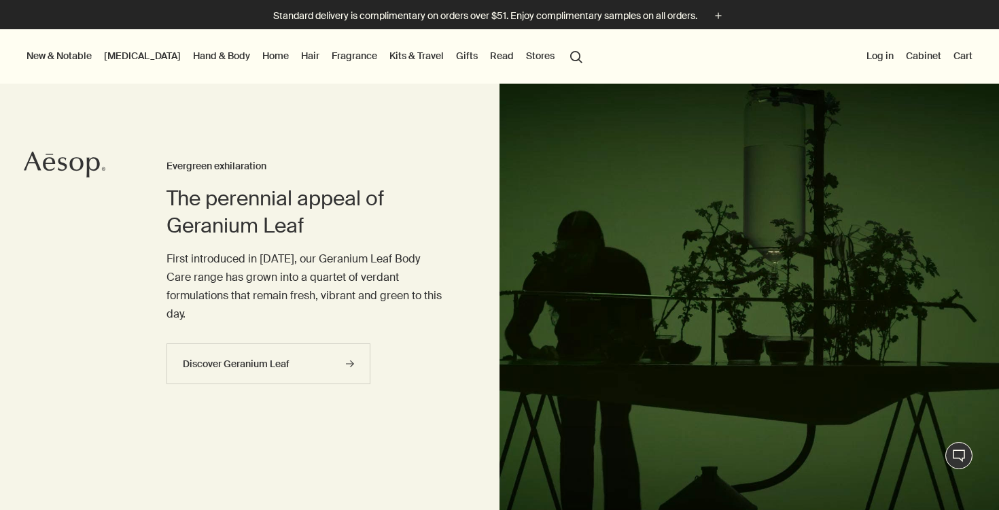
click at [121, 50] on link "[MEDICAL_DATA]" at bounding box center [142, 56] width 82 height 18
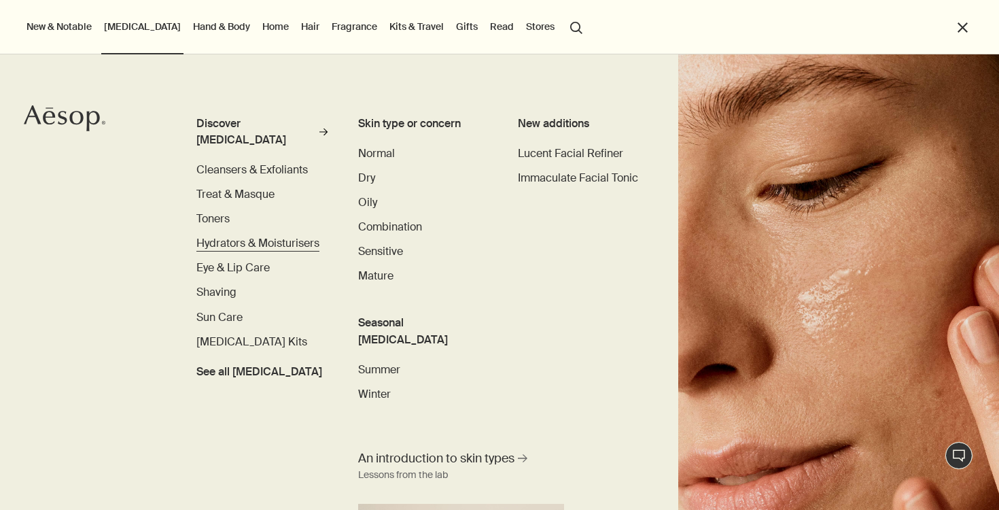
click at [227, 236] on span "Hydrators & Moisturisers" at bounding box center [257, 243] width 123 height 14
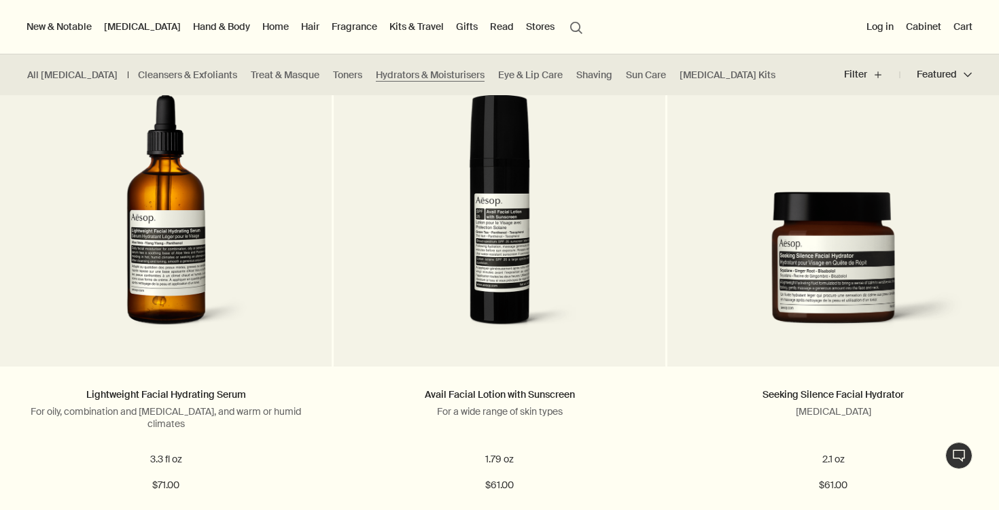
scroll to position [2371, 0]
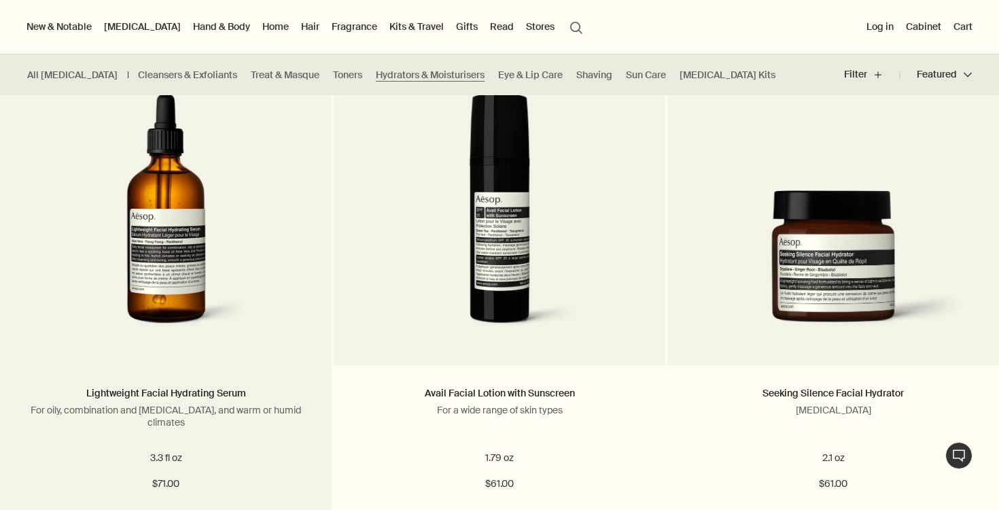
click at [277, 241] on img at bounding box center [165, 218] width 247 height 251
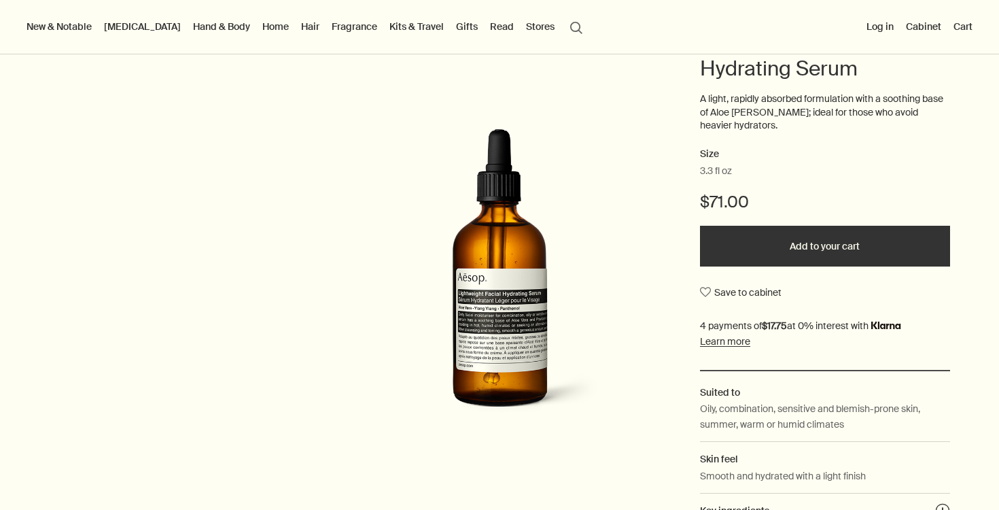
scroll to position [292, 0]
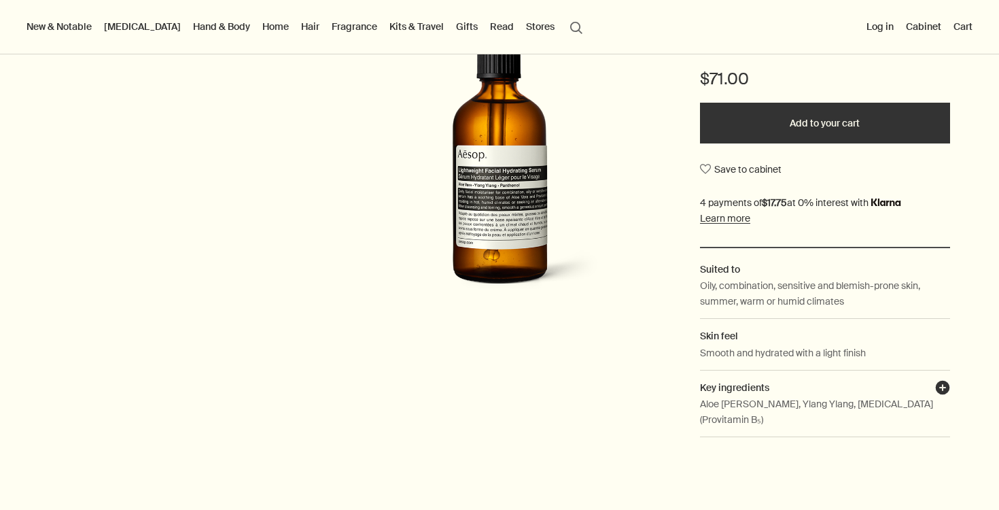
click at [947, 380] on button "plusAndCloseWithCircle" at bounding box center [942, 389] width 15 height 19
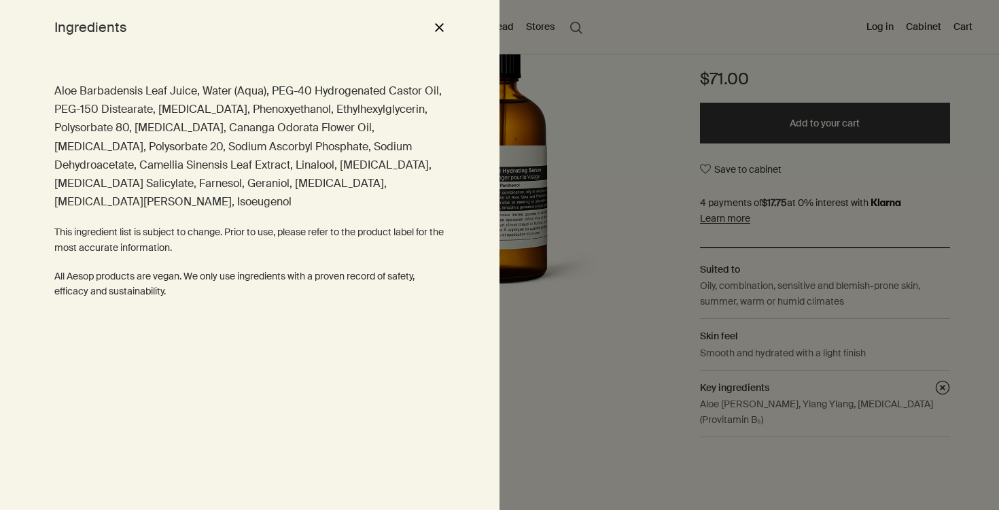
click at [226, 145] on p "Aloe Barbadensis Leaf Juice, Water (Aqua), PEG-40 Hydrogenated Castor Oil, PEG-…" at bounding box center [249, 146] width 391 height 129
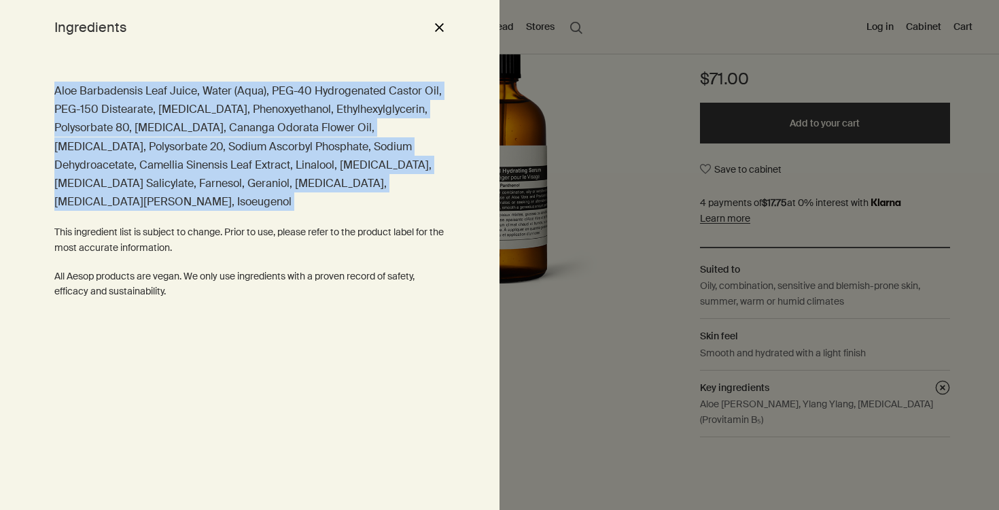
click at [233, 203] on div "Aloe Barbadensis Leaf Juice, Water (Aqua), PEG-40 Hydrogenated Castor Oil, PEG-…" at bounding box center [249, 191] width 391 height 218
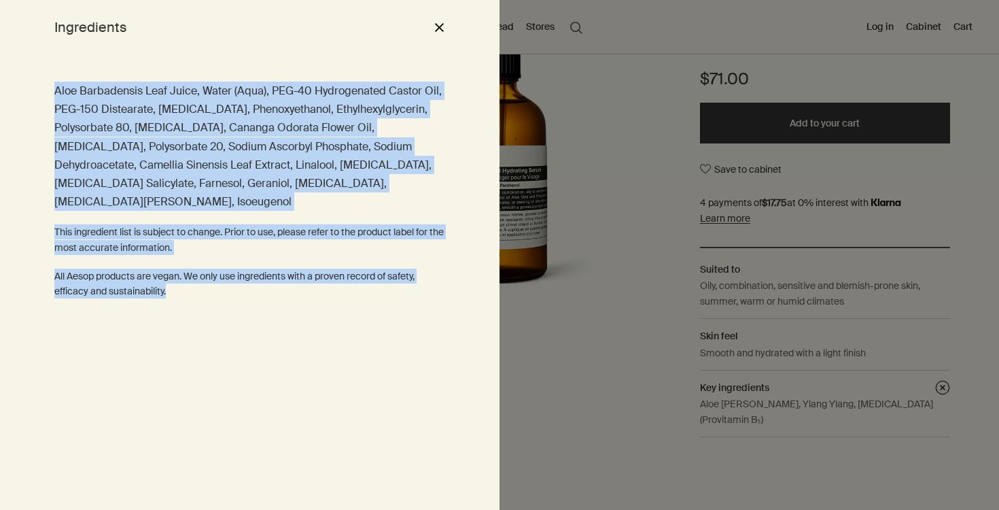
drag, startPoint x: 209, startPoint y: 301, endPoint x: 3, endPoint y: 73, distance: 307.0
click at [3, 73] on div "Aloe Barbadensis Leaf Juice, Water (Aqua), PEG-40 Hydrogenated Castor Oil, PEG-…" at bounding box center [250, 281] width 500 height 455
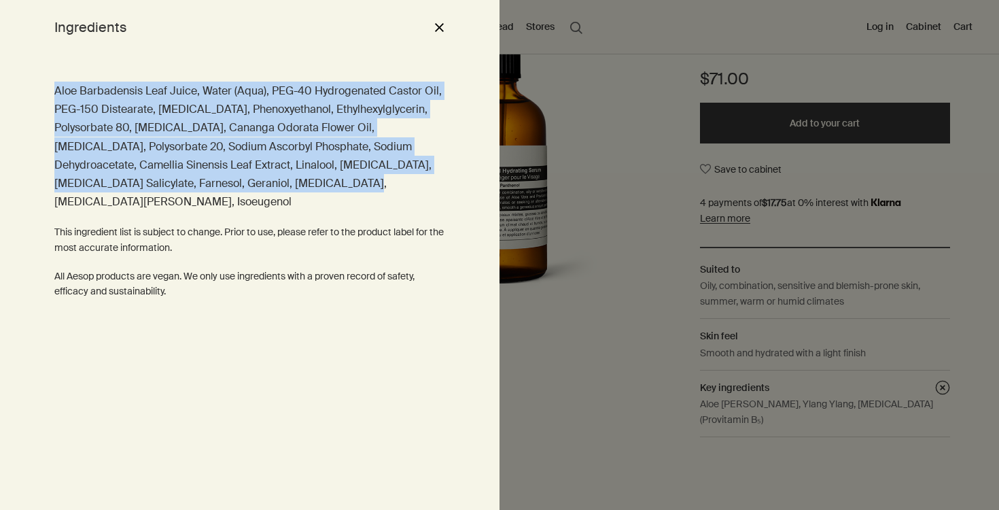
drag, startPoint x: 3, startPoint y: 73, endPoint x: 231, endPoint y: 184, distance: 253.2
click at [231, 184] on div "Aloe Barbadensis Leaf Juice, Water (Aqua), PEG-40 Hydrogenated Castor Oil, PEG-…" at bounding box center [250, 281] width 500 height 455
click at [228, 184] on p "Aloe Barbadensis Leaf Juice, Water (Aqua), PEG-40 Hydrogenated Castor Oil, PEG-…" at bounding box center [249, 146] width 391 height 129
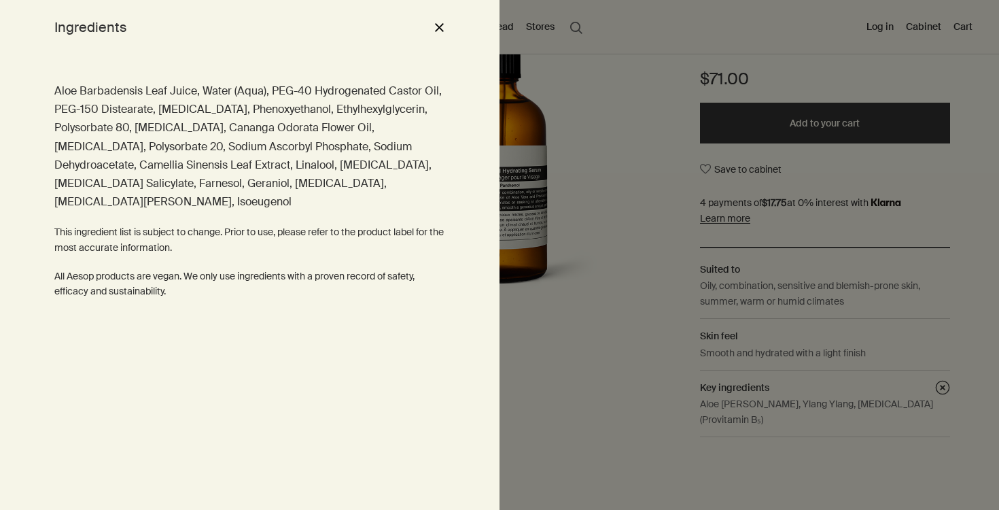
click at [228, 184] on p "Aloe Barbadensis Leaf Juice, Water (Aqua), PEG-40 Hydrogenated Castor Oil, PEG-…" at bounding box center [249, 146] width 391 height 129
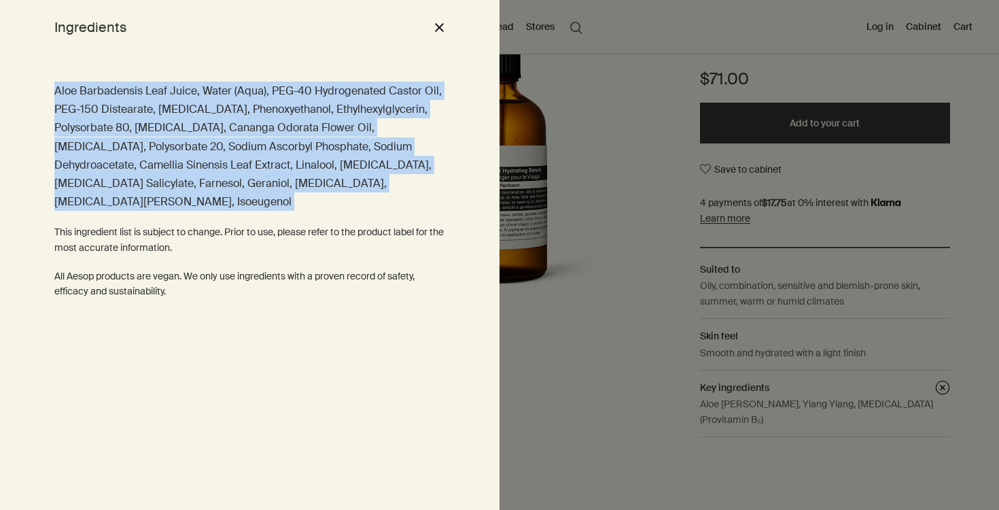
click at [303, 137] on p "Aloe Barbadensis Leaf Juice, Water (Aqua), PEG-40 Hydrogenated Castor Oil, PEG-…" at bounding box center [249, 146] width 391 height 129
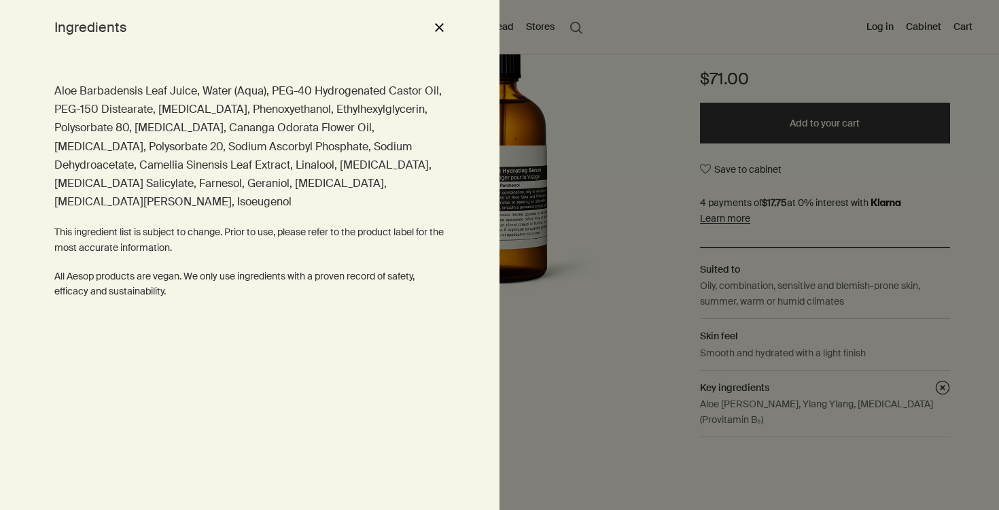
click at [303, 137] on p "Aloe Barbadensis Leaf Juice, Water (Aqua), PEG-40 Hydrogenated Castor Oil, PEG-…" at bounding box center [249, 146] width 391 height 129
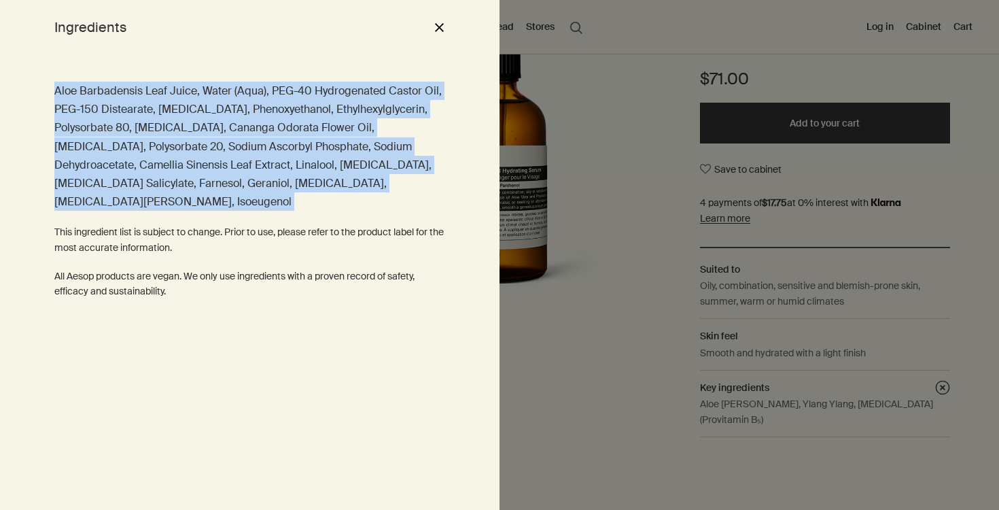
click at [322, 116] on p "Aloe Barbadensis Leaf Juice, Water (Aqua), PEG-40 Hydrogenated Castor Oil, PEG-…" at bounding box center [249, 146] width 391 height 129
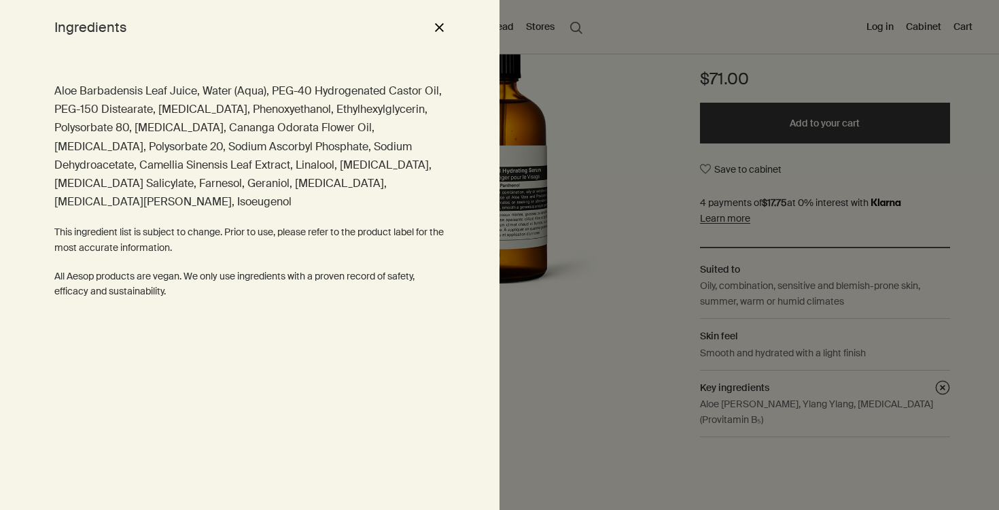
click at [432, 29] on button "close" at bounding box center [439, 27] width 16 height 23
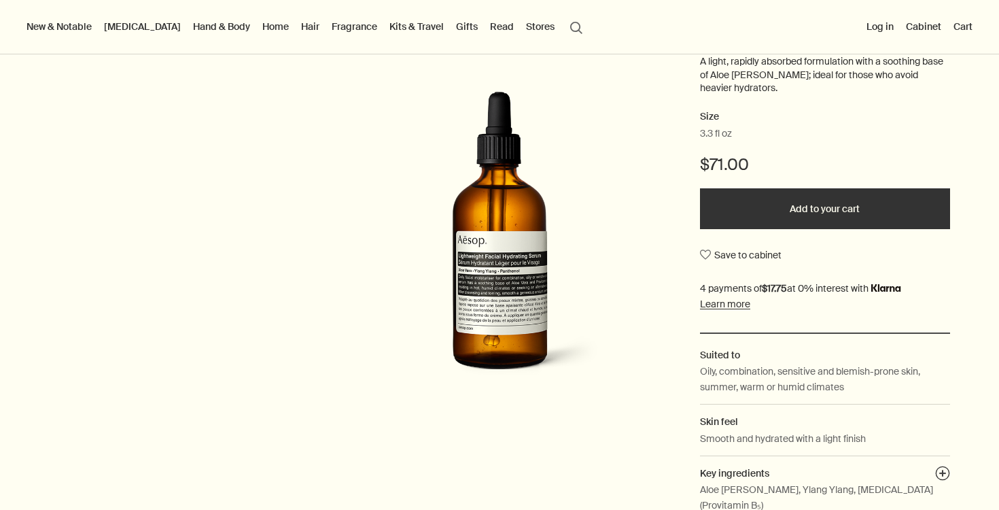
scroll to position [196, 0]
